Goal: Task Accomplishment & Management: Manage account settings

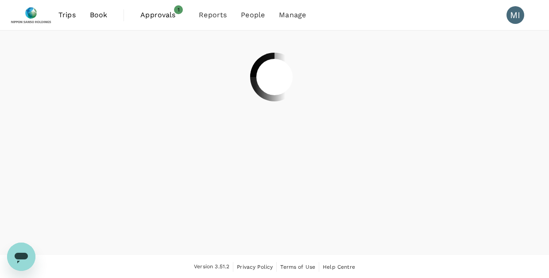
click at [465, 100] on div at bounding box center [274, 77] width 527 height 93
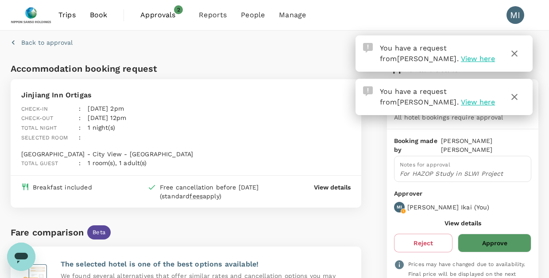
click at [461, 59] on span "View here" at bounding box center [478, 58] width 34 height 8
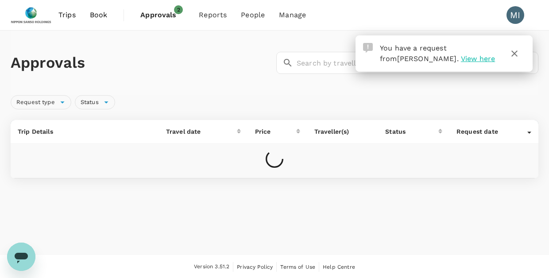
click at [461, 56] on span "View here" at bounding box center [478, 58] width 34 height 8
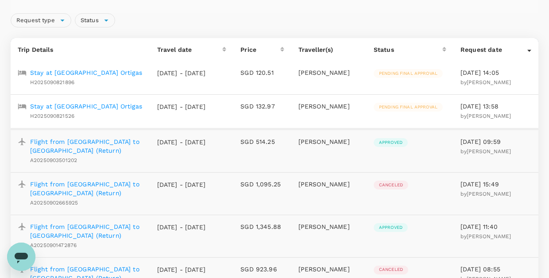
scroll to position [74, 0]
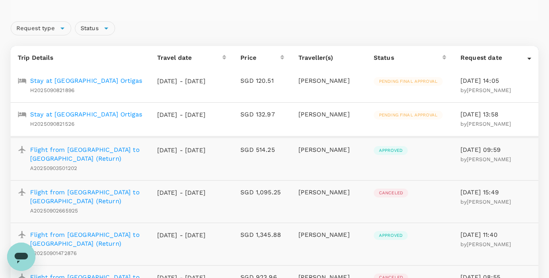
click at [78, 83] on p "Stay at [GEOGRAPHIC_DATA] Ortigas" at bounding box center [86, 80] width 112 height 9
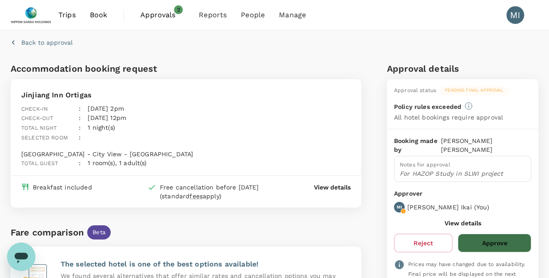
click at [493, 234] on button "Approve" at bounding box center [494, 243] width 73 height 19
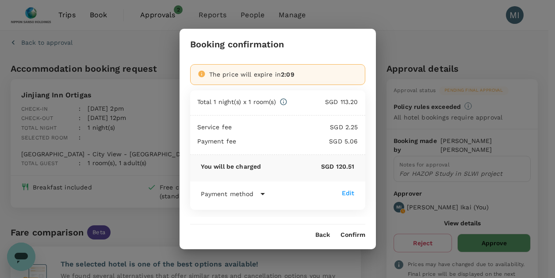
click at [353, 235] on button "Confirm" at bounding box center [353, 234] width 25 height 7
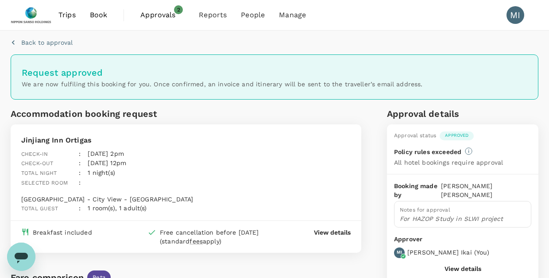
click at [159, 11] on span "Approvals" at bounding box center [162, 15] width 44 height 11
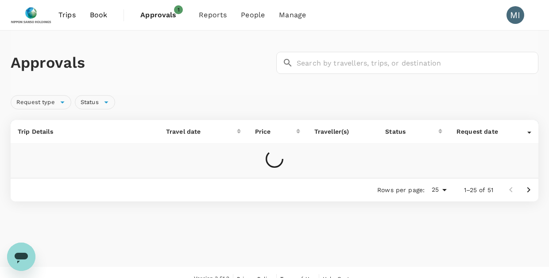
click at [458, 166] on td at bounding box center [274, 160] width 527 height 35
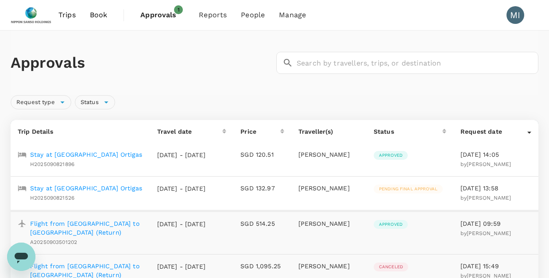
click at [78, 189] on p "Stay at [GEOGRAPHIC_DATA] Ortigas" at bounding box center [86, 188] width 112 height 9
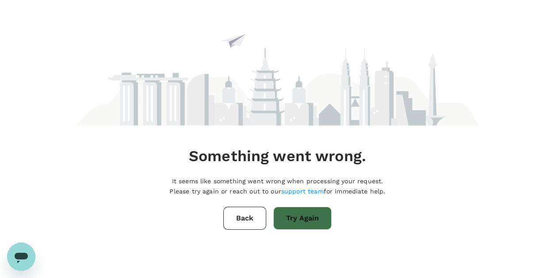
click at [312, 219] on button "Try Again" at bounding box center [302, 218] width 58 height 23
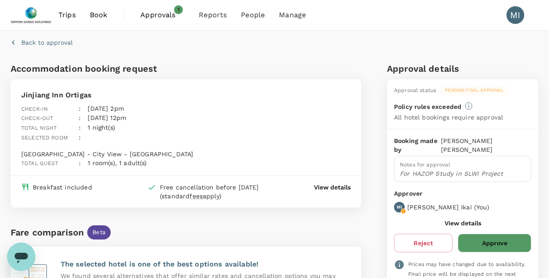
click at [504, 234] on button "Approve" at bounding box center [494, 243] width 73 height 19
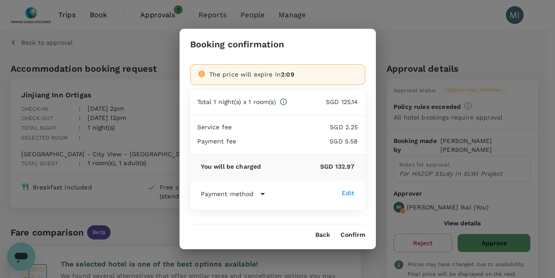
click at [352, 235] on button "Confirm" at bounding box center [353, 234] width 25 height 7
